Goal: Task Accomplishment & Management: Use online tool/utility

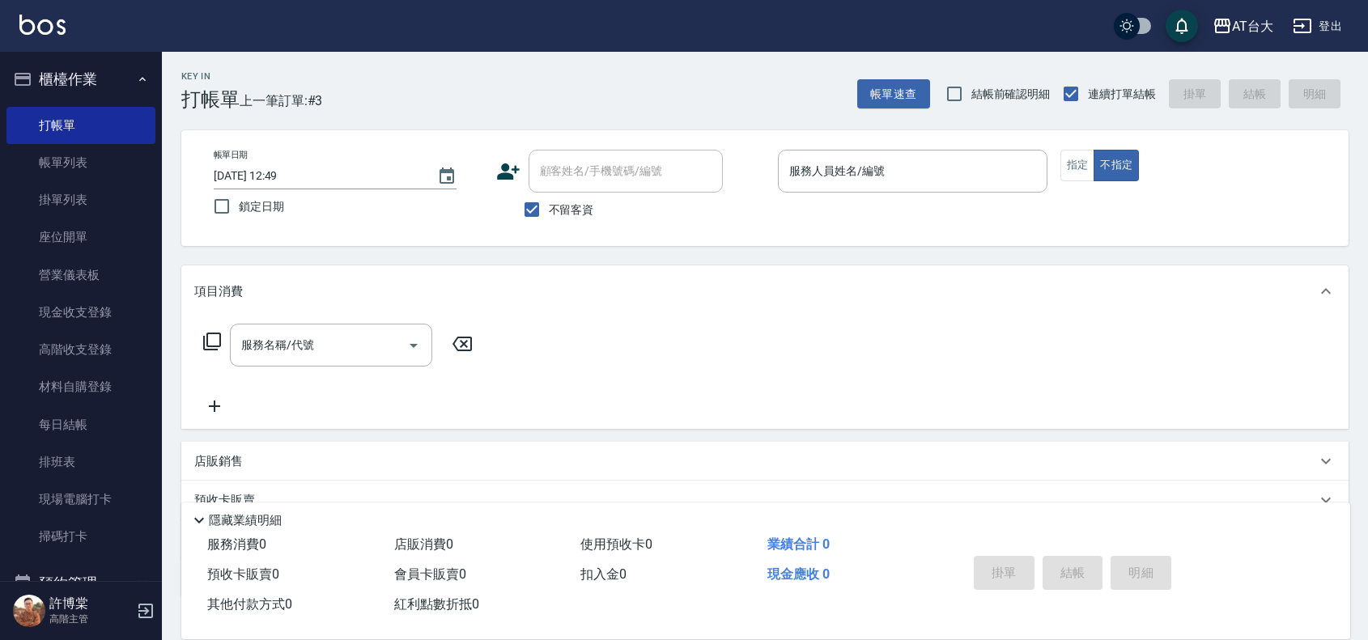
click at [1001, 170] on input "服務人員姓名/編號" at bounding box center [912, 171] width 255 height 28
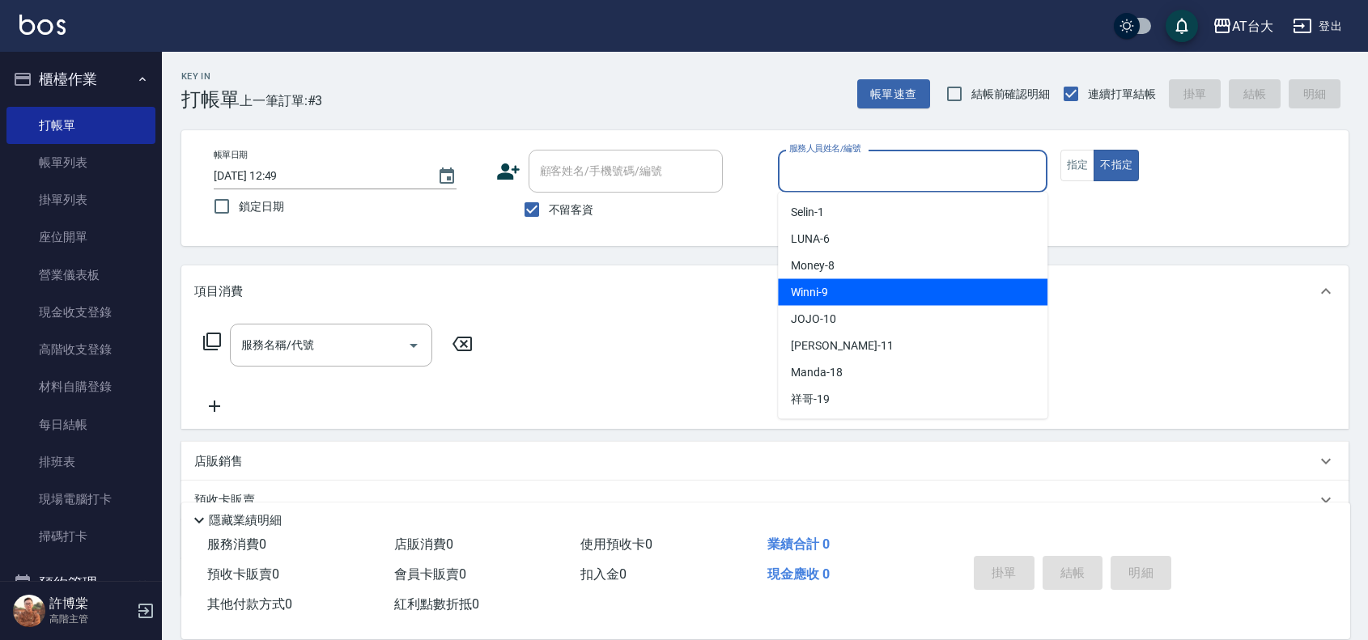
click at [1005, 292] on div "Winni -9" at bounding box center [913, 292] width 270 height 27
type input "Winni-9"
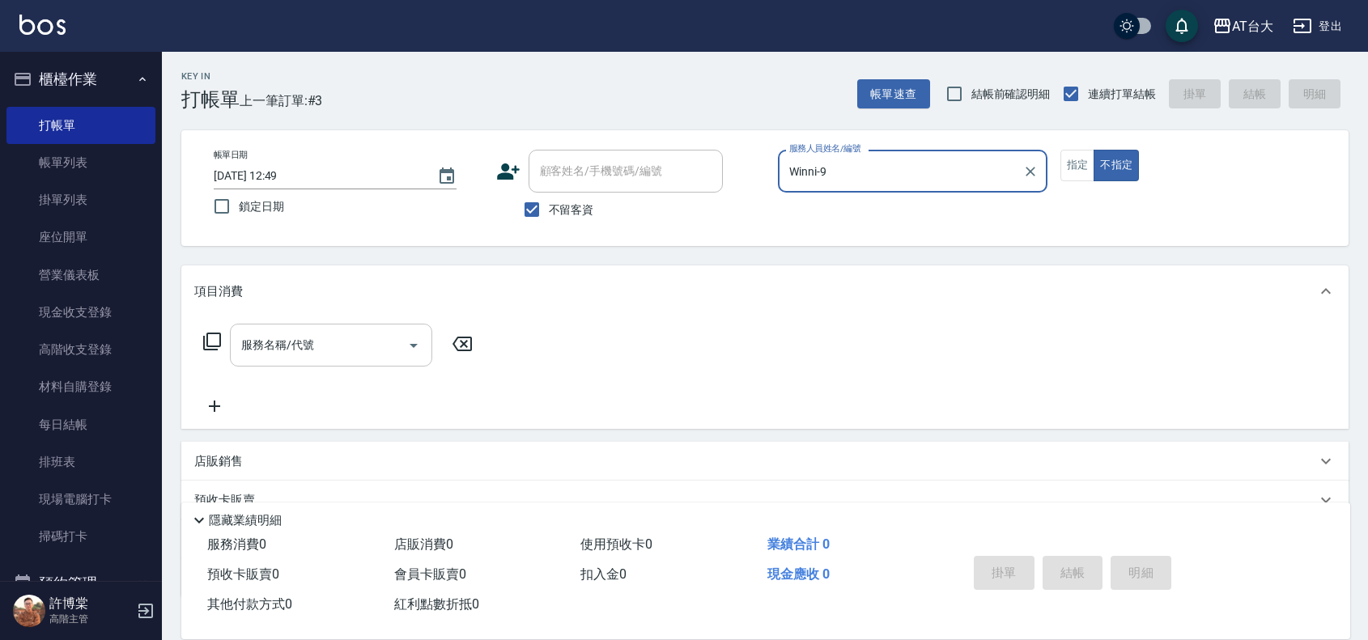
click at [275, 365] on div "服務名稱/代號" at bounding box center [331, 345] width 202 height 43
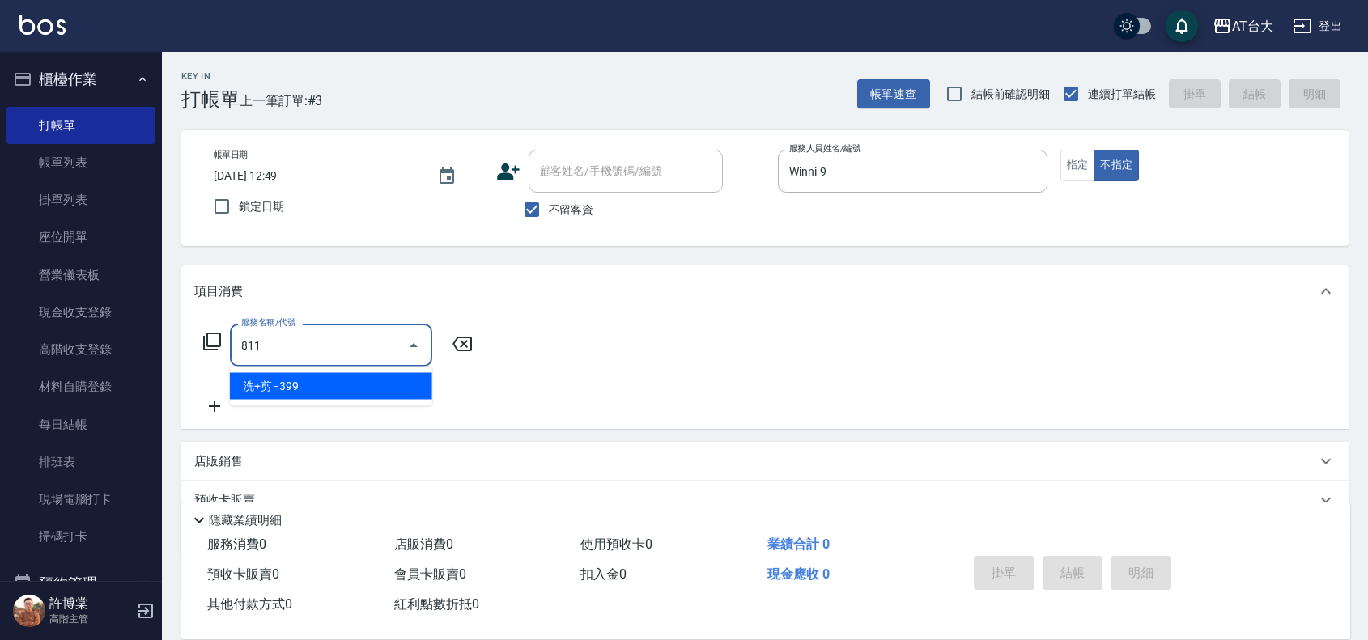
type input "洗+剪(811)"
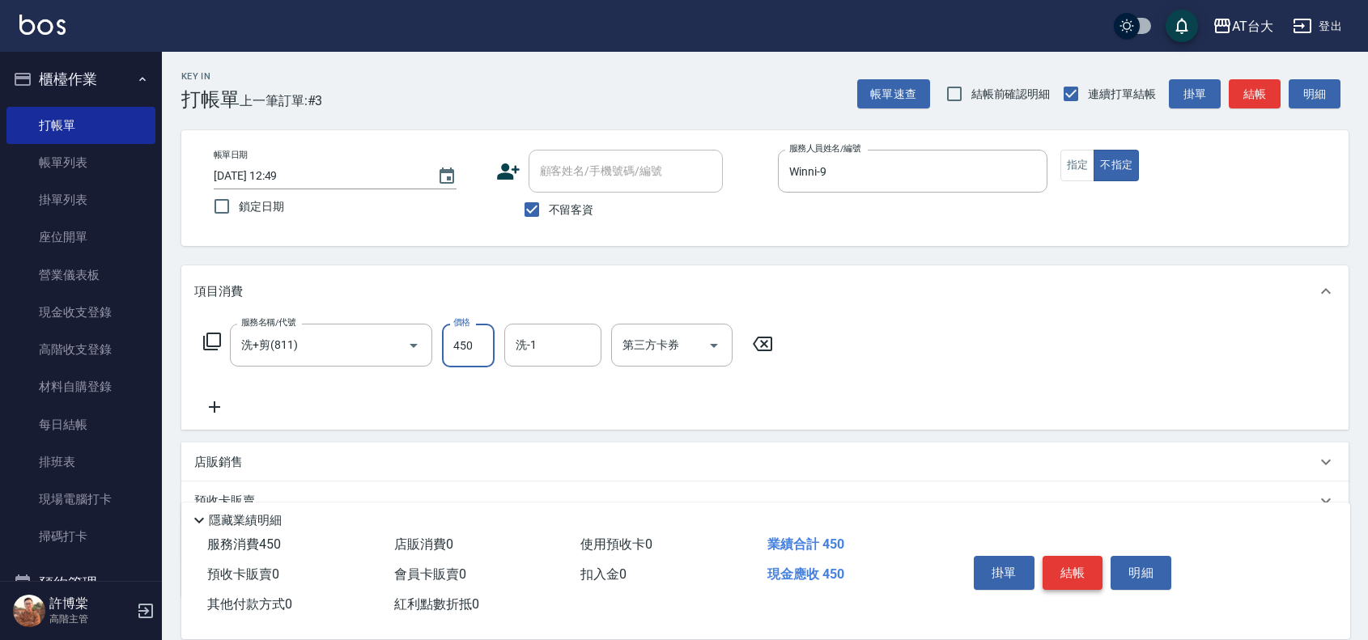
type input "450"
click at [1065, 565] on button "結帳" at bounding box center [1073, 573] width 61 height 34
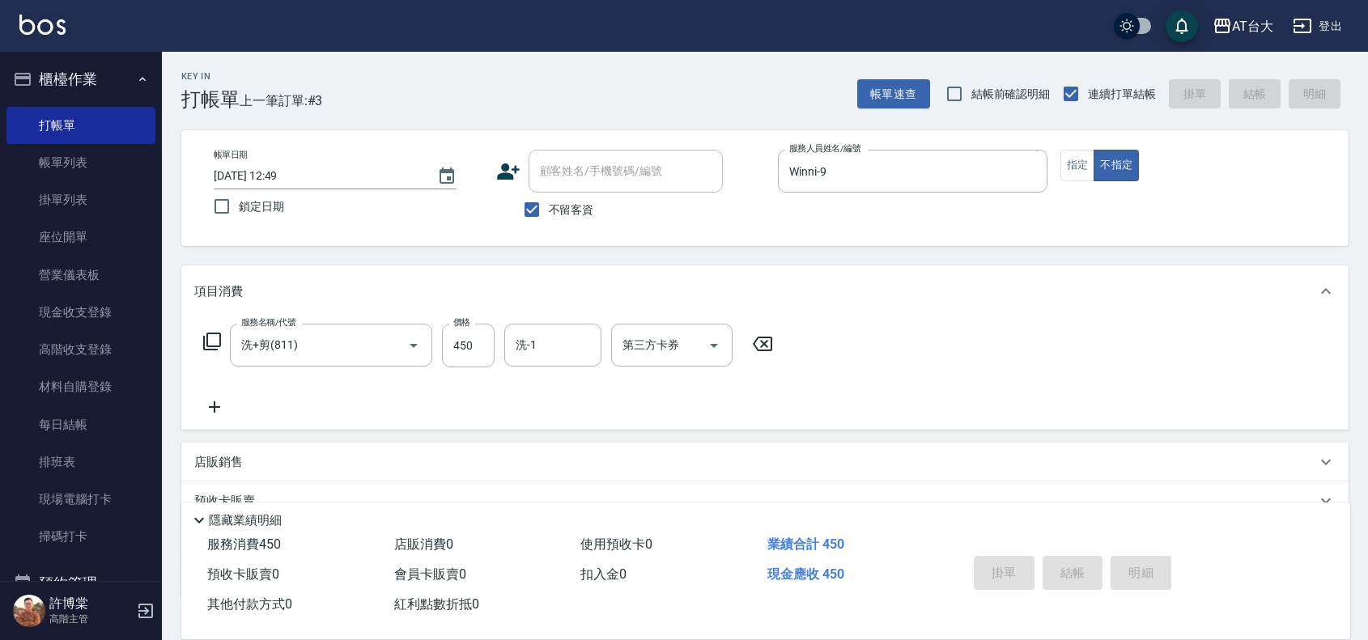
type input "[DATE] 13:57"
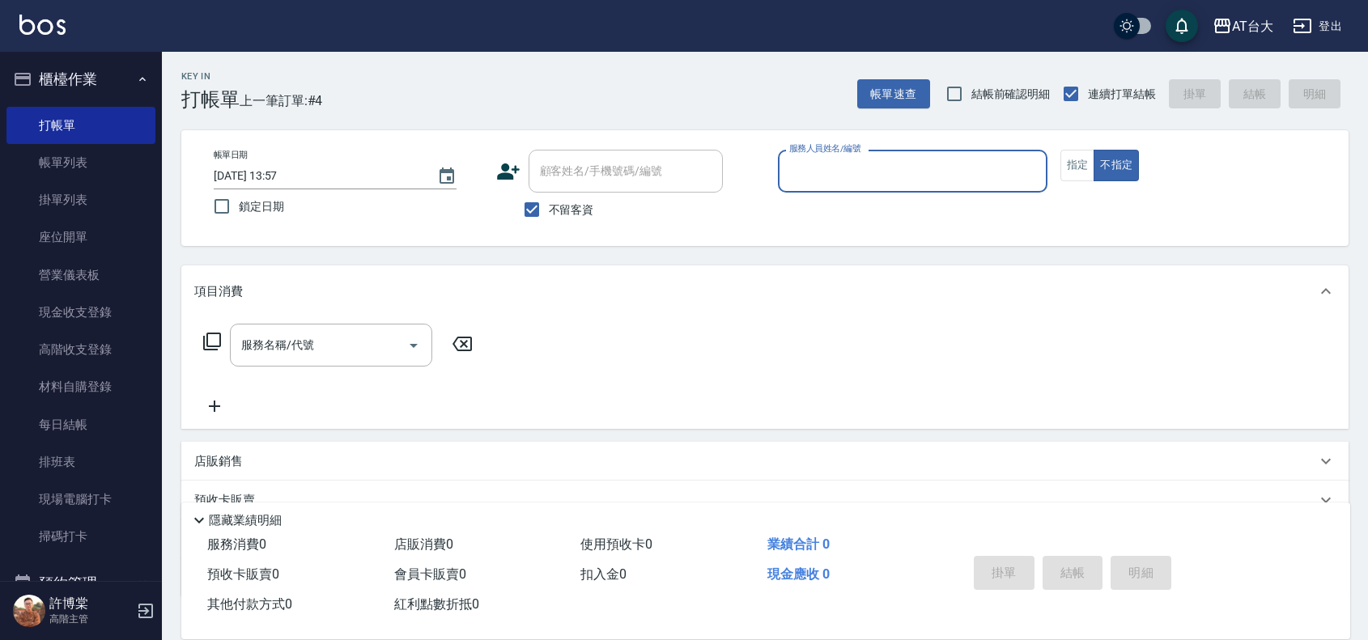
click at [828, 172] on input "服務人員姓名/編號" at bounding box center [912, 171] width 255 height 28
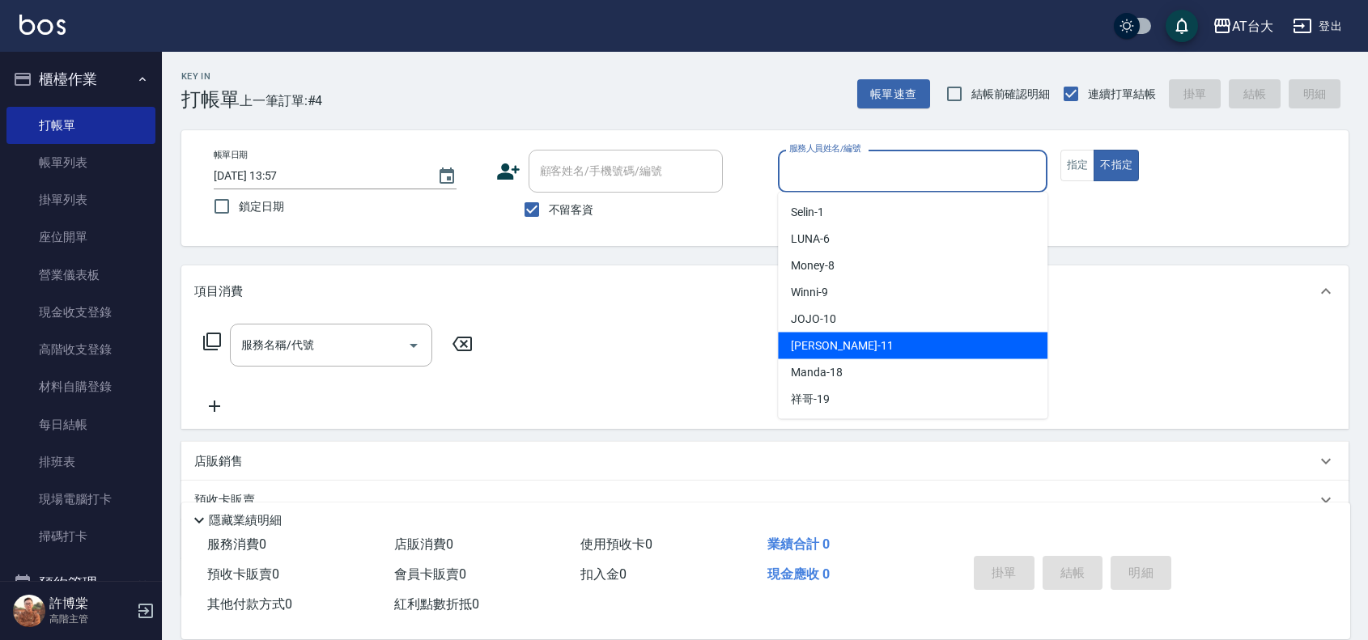
click at [842, 351] on span "[PERSON_NAME] -11" at bounding box center [842, 346] width 102 height 17
type input "[PERSON_NAME]-11"
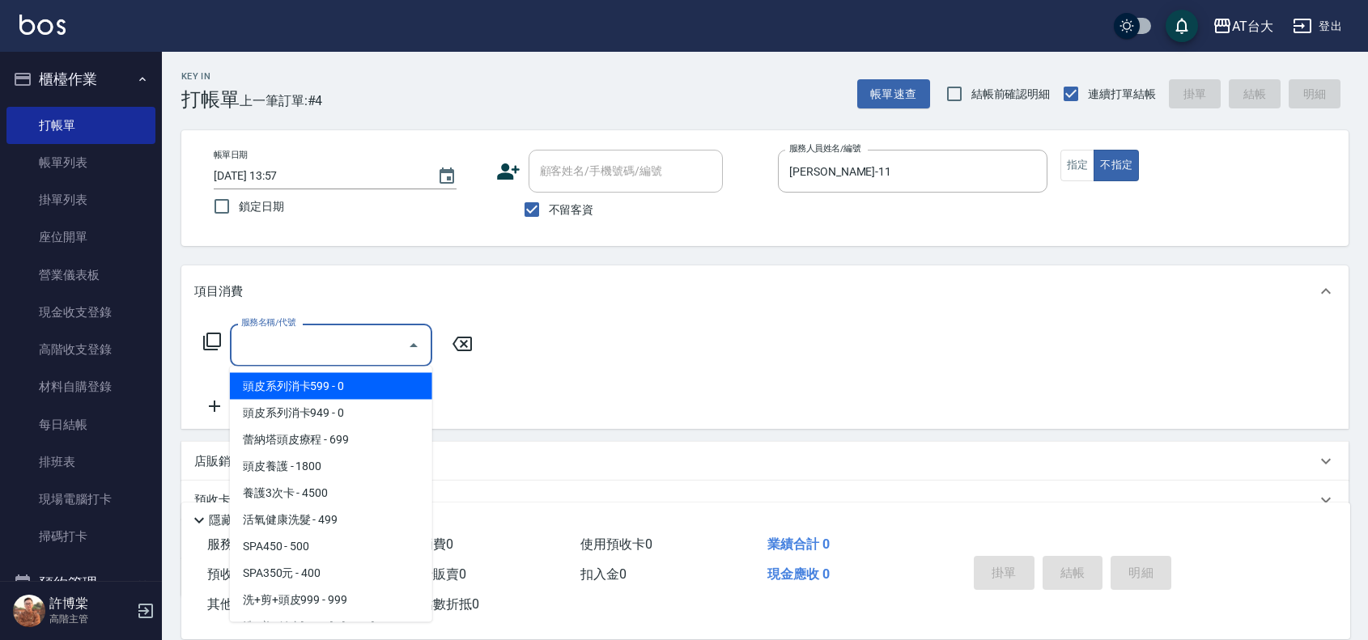
click at [326, 348] on input "服務名稱/代號" at bounding box center [319, 345] width 164 height 28
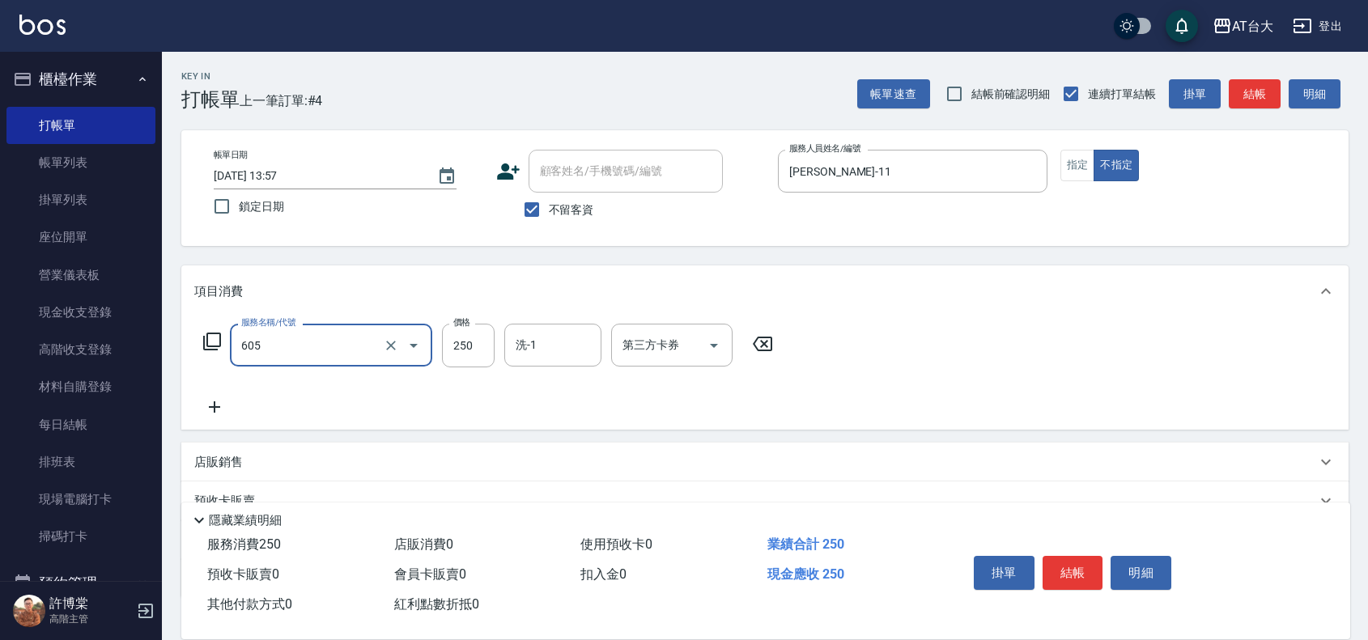
type input "洗髮 (女)(605)"
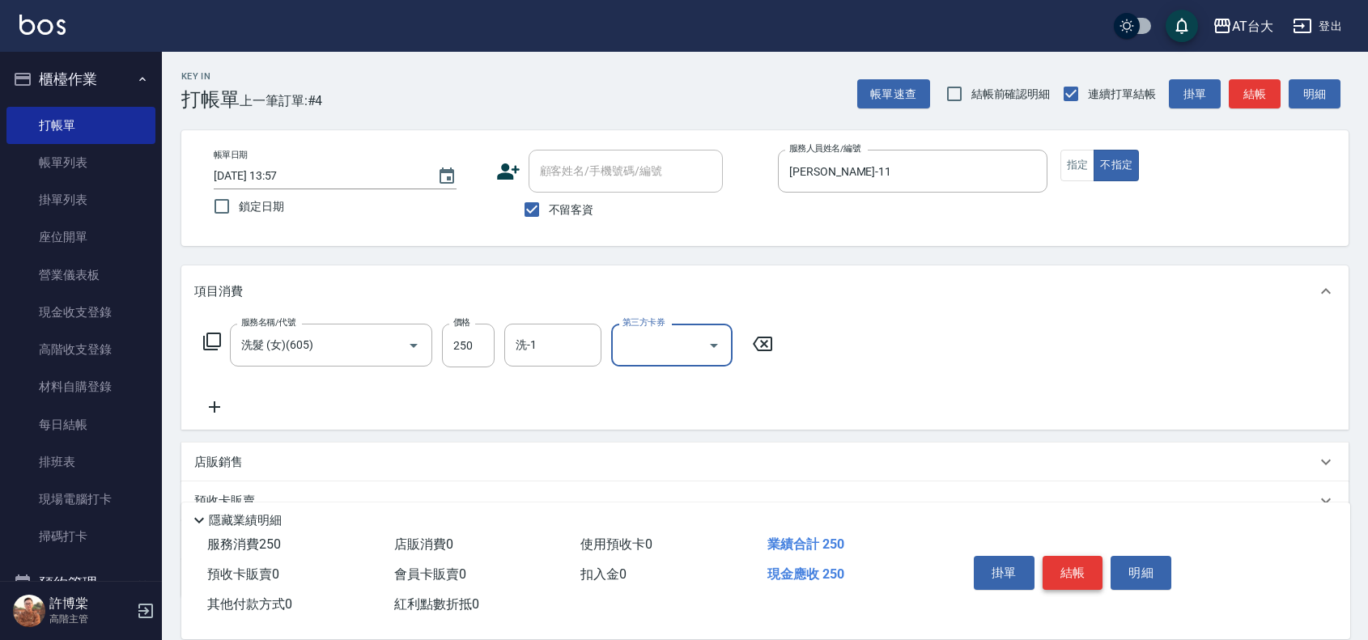
click at [1078, 565] on button "結帳" at bounding box center [1073, 573] width 61 height 34
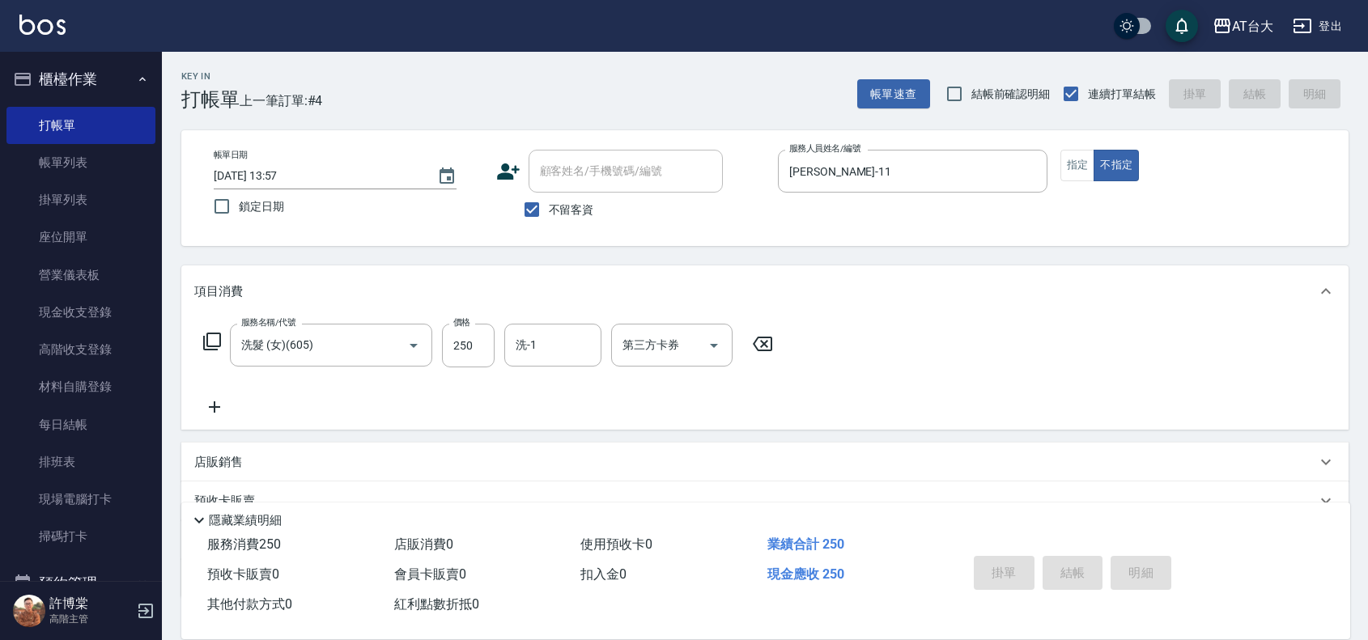
type input "[DATE] 14:02"
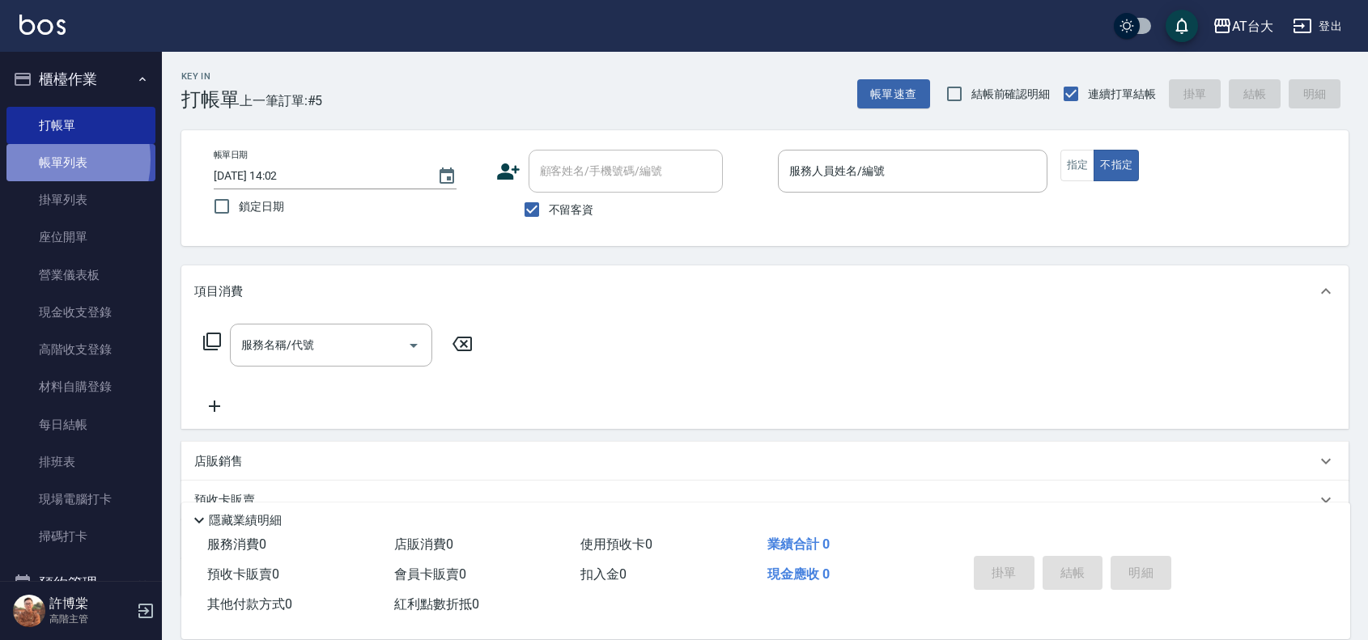
click at [38, 160] on link "帳單列表" at bounding box center [80, 162] width 149 height 37
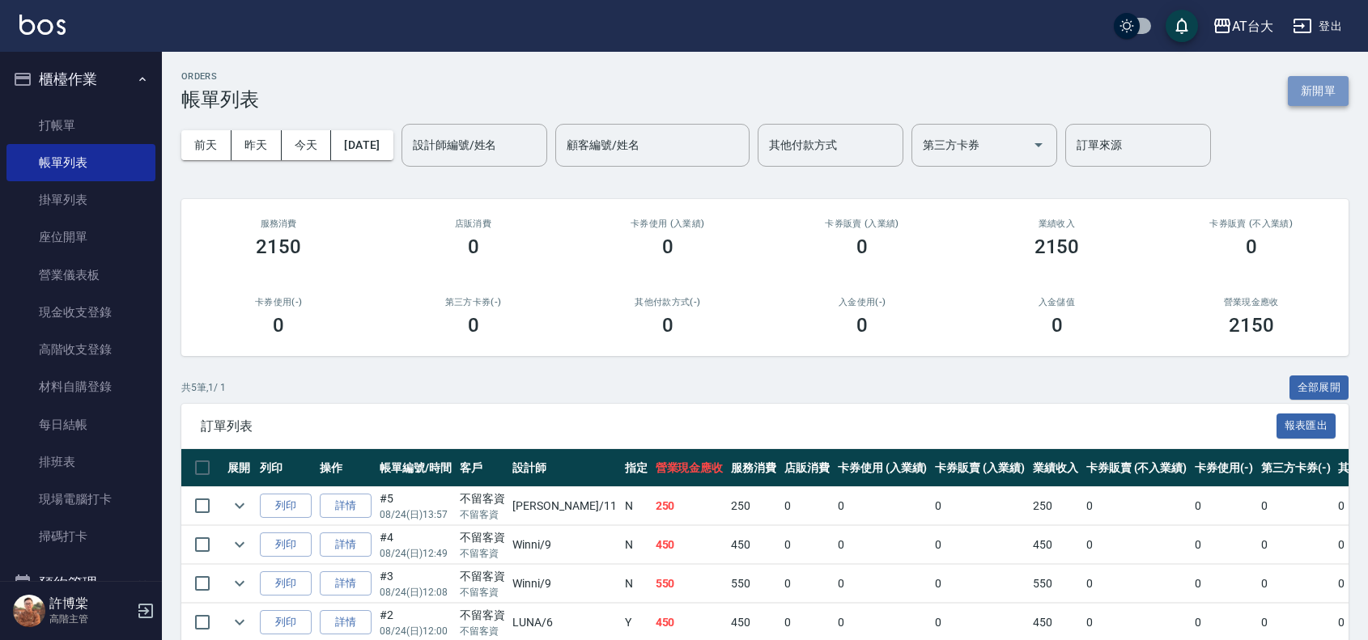
click at [1291, 99] on button "新開單" at bounding box center [1318, 91] width 61 height 30
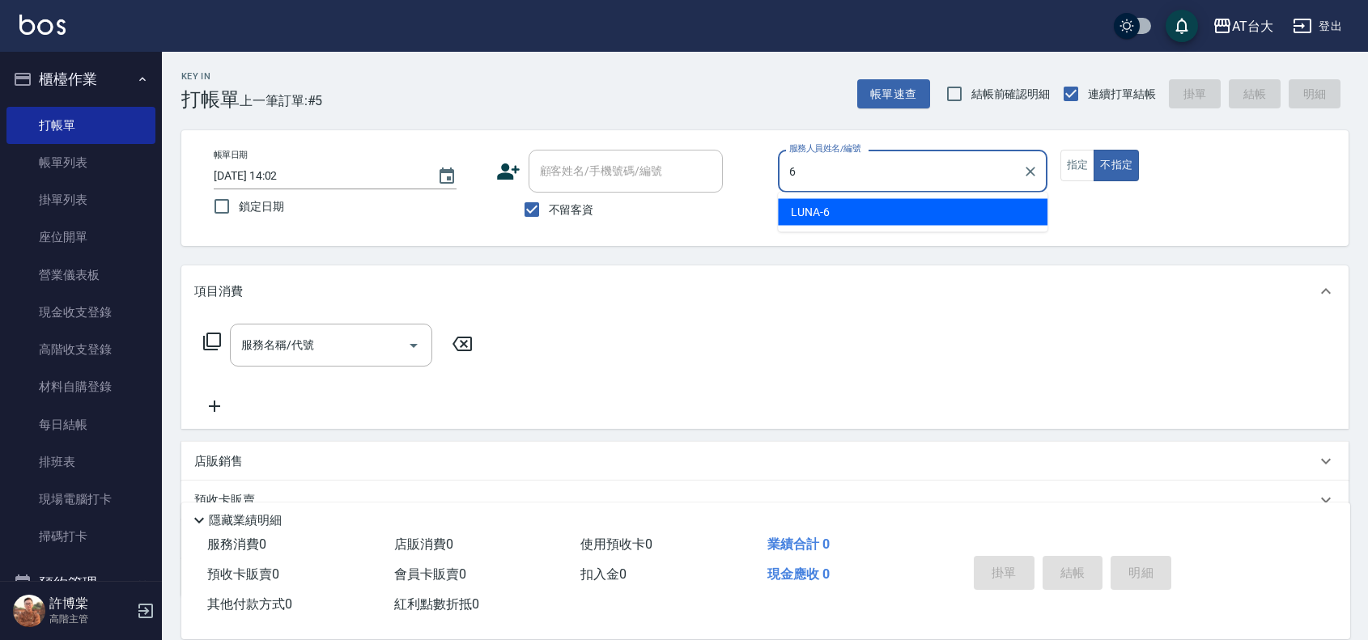
type input "LUNA-6"
type button "false"
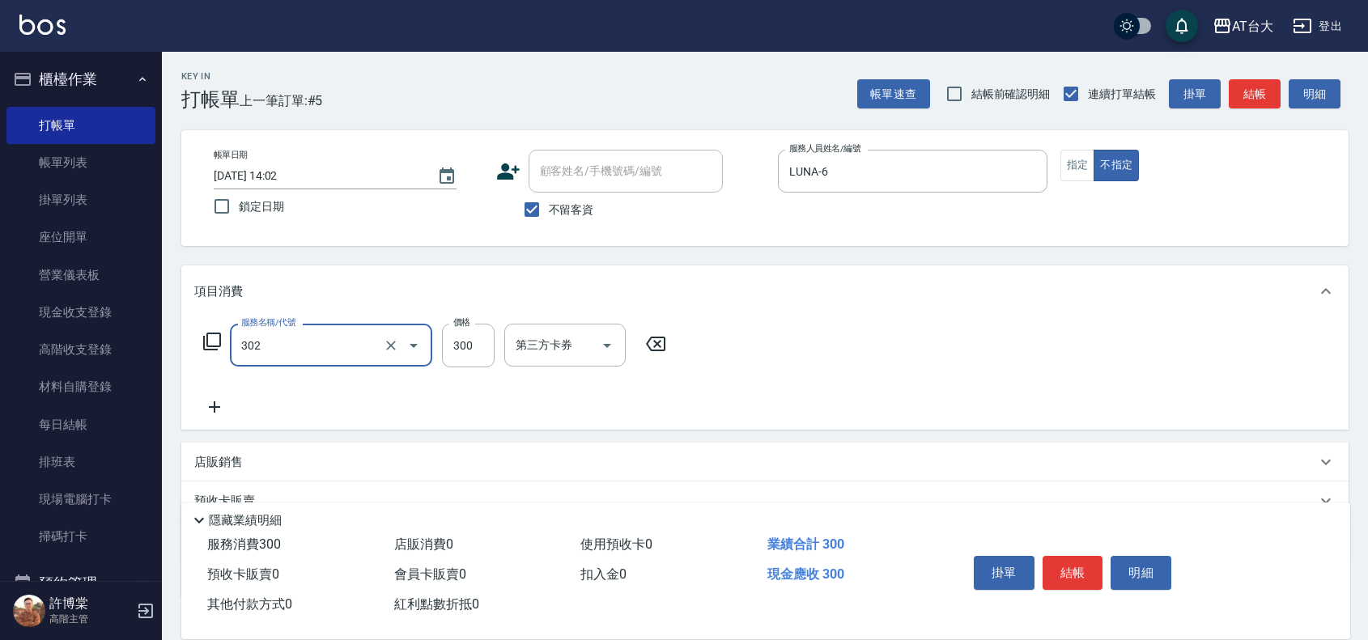
type input "剪髮(302)"
type input "600"
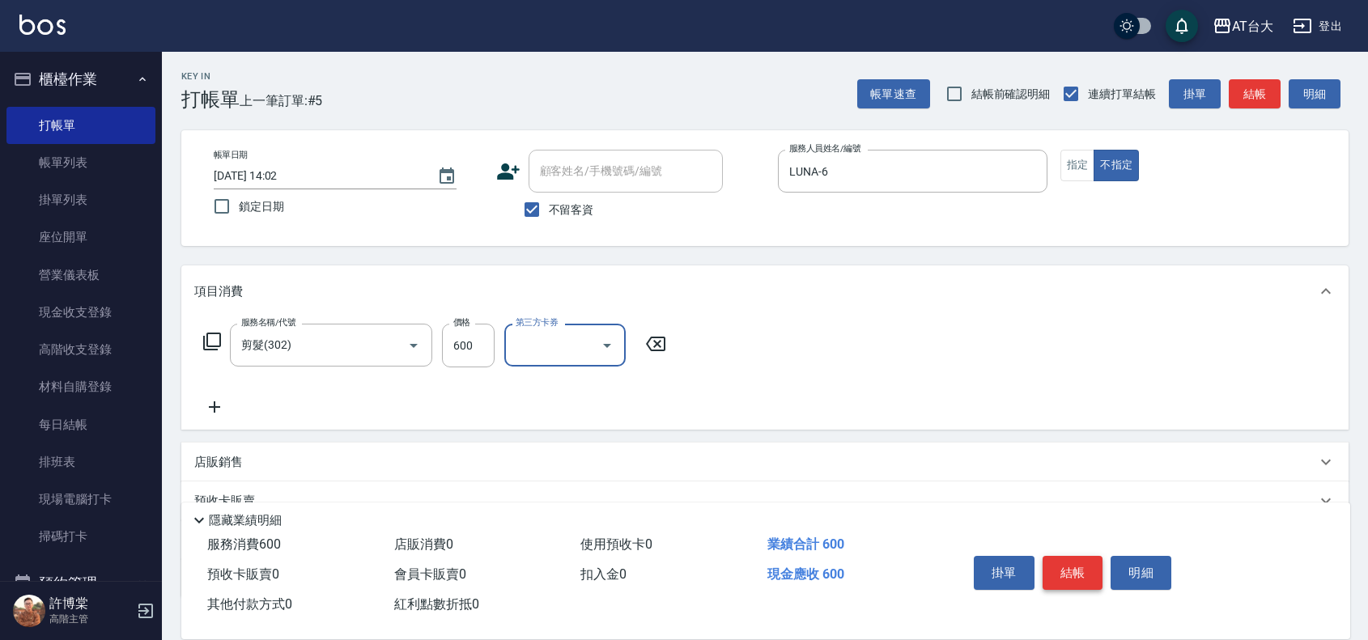
click at [1049, 564] on button "結帳" at bounding box center [1073, 573] width 61 height 34
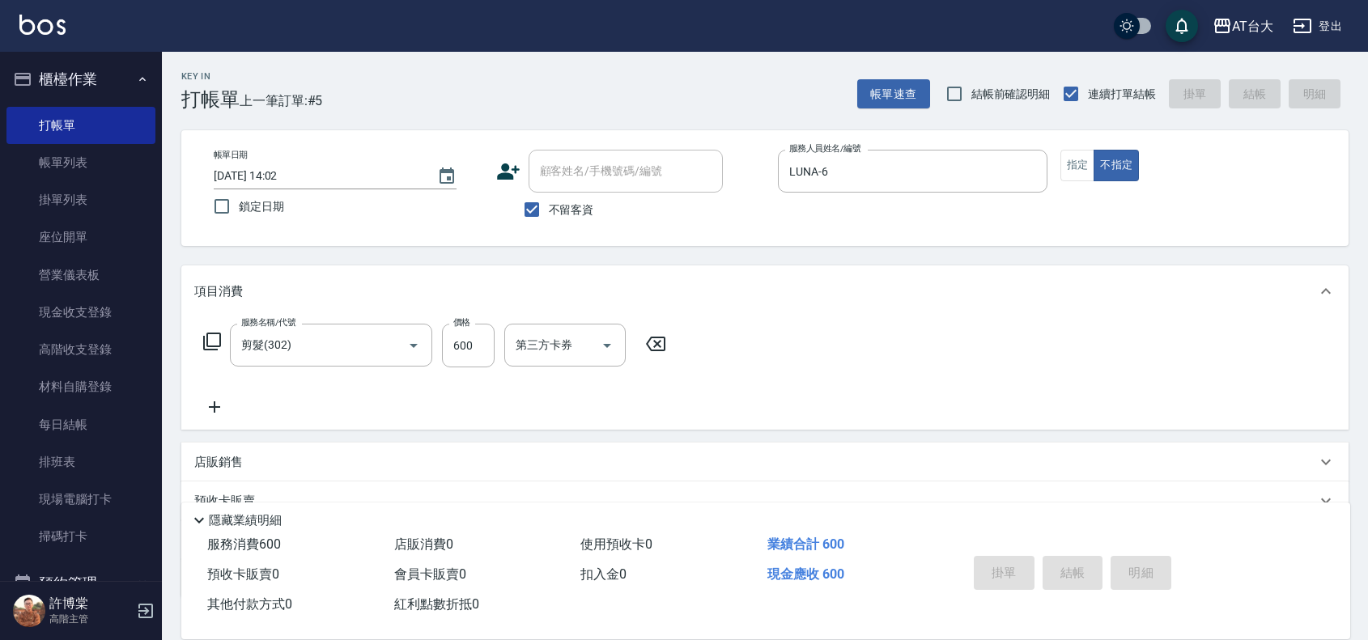
type input "[DATE] 14:14"
